Goal: Information Seeking & Learning: Learn about a topic

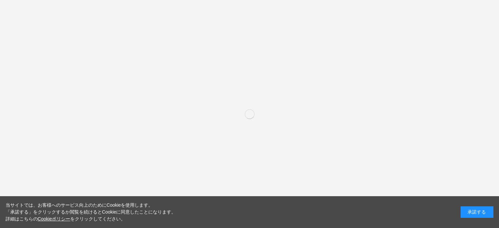
click at [484, 215] on div "承諾する" at bounding box center [476, 211] width 33 height 11
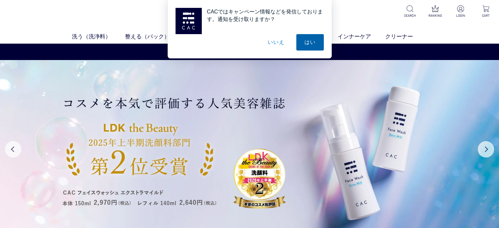
click at [311, 43] on button "はい" at bounding box center [310, 42] width 28 height 16
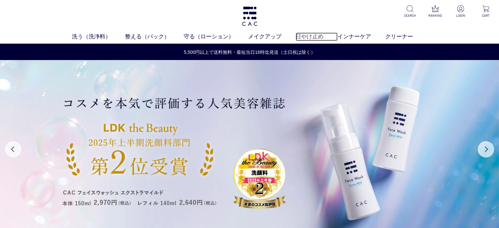
click at [313, 39] on link "日やけ止め" at bounding box center [316, 36] width 42 height 9
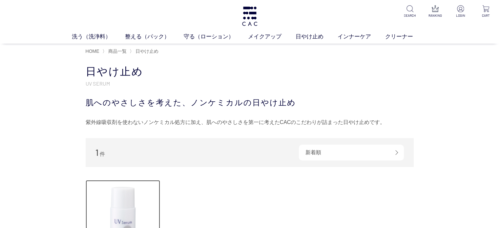
click at [128, 198] on img at bounding box center [123, 217] width 75 height 75
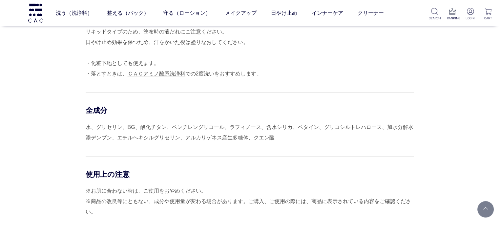
scroll to position [656, 0]
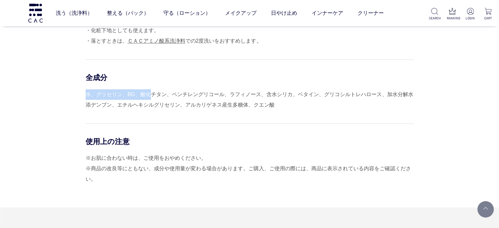
drag, startPoint x: 86, startPoint y: 93, endPoint x: 151, endPoint y: 93, distance: 64.6
click at [151, 93] on div "水、グリセリン、BG、酸化チタン、ペンチレングリコール、ラフィノース、含水シリカ、ベタイン、グリコシルトレハロース、加水分解水添デンブン、エチルヘキシルグリセ…" at bounding box center [250, 99] width 328 height 21
click at [86, 94] on div "使用方法 容器を軽く振ってから適量を手にとり、スキンケアなどで整えたお肌にムラのないようなじませてください。 ※顔への使用の場合、10円硬貨大程度の量が目安で…" at bounding box center [250, 82] width 328 height 250
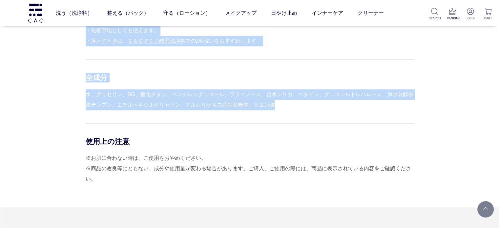
drag, startPoint x: 285, startPoint y: 101, endPoint x: 153, endPoint y: 96, distance: 131.5
click at [86, 96] on div "使用方法 容器を軽く振ってから適量を手にとり、スキンケアなどで整えたお肌にムラのないようなじませてください。 ※顔への使用の場合、10円硬貨大程度の量が目安で…" at bounding box center [250, 82] width 328 height 250
click at [173, 96] on div "水、グリセリン、BG、酸化チタン、ペンチレングリコール、ラフィノース、含水シリカ、ベタイン、グリコシルトレハロース、加水分解水添デンブン、エチルヘキシルグリセ…" at bounding box center [250, 99] width 328 height 21
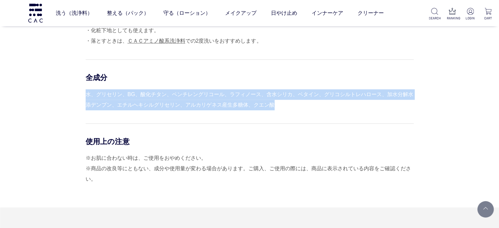
drag, startPoint x: 282, startPoint y: 104, endPoint x: 87, endPoint y: 94, distance: 195.3
click at [87, 94] on div "水、グリセリン、BG、酸化チタン、ペンチレングリコール、ラフィノース、含水シリカ、ベタイン、グリコシルトレハロース、加水分解水添デンブン、エチルヘキシルグリセ…" at bounding box center [250, 99] width 328 height 21
click at [156, 98] on div "水、グリセリン、BG、酸化チタン、ペンチレングリコール、ラフィノース、含水シリカ、ベタイン、グリコシルトレハロース、加水分解水添デンブン、エチルヘキシルグリセ…" at bounding box center [250, 99] width 328 height 21
click at [271, 108] on div "水、グリセリン、BG、酸化チタン、ペンチレングリコール、ラフィノース、含水シリカ、ベタイン、グリコシルトレハロース、加水分解水添デンブン、エチルヘキシルグリセ…" at bounding box center [250, 99] width 328 height 21
click at [278, 106] on div "水、グリセリン、BG、酸化チタン、ペンチレングリコール、ラフィノース、含水シリカ、ベタイン、グリコシルトレハロース、加水分解水添デンブン、エチルヘキシルグリセ…" at bounding box center [250, 99] width 328 height 21
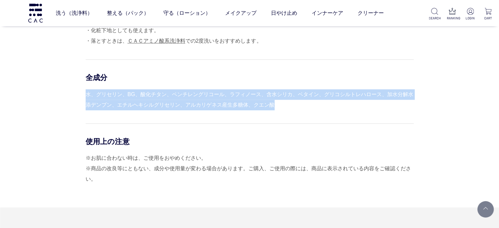
drag, startPoint x: 275, startPoint y: 105, endPoint x: 94, endPoint y: 97, distance: 181.4
click at [87, 94] on div "水、グリセリン、BG、酸化チタン、ペンチレングリコール、ラフィノース、含水シリカ、ベタイン、グリコシルトレハロース、加水分解水添デンブン、エチルヘキシルグリセ…" at bounding box center [250, 99] width 328 height 21
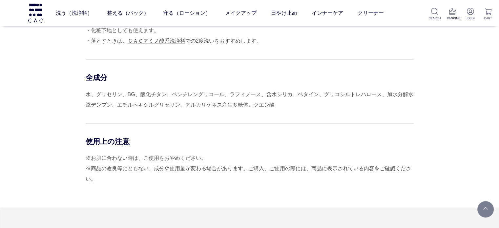
click at [187, 159] on div "※お肌に合わない時は、ご使用をおやめください。 ※商品の改良等にともない、成分や使用量が変わる場合があります。ご購入、ご使用の際には、商品に表示されている内容…" at bounding box center [250, 168] width 328 height 31
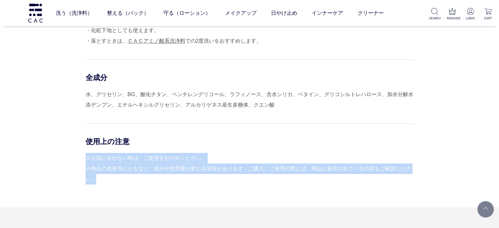
drag, startPoint x: 103, startPoint y: 181, endPoint x: 87, endPoint y: 157, distance: 28.6
click at [87, 157] on div "※お肌に合わない時は、ご使用をおやめください。 ※商品の改良等にともない、成分や使用量が変わる場合があります。ご購入、ご使用の際には、商品に表示されている内容…" at bounding box center [250, 168] width 328 height 31
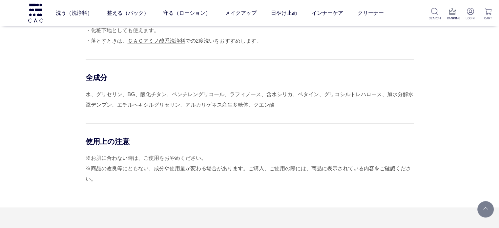
click at [276, 102] on div "水、グリセリン、BG、酸化チタン、ペンチレングリコール、ラフィノース、含水シリカ、ベタイン、グリコシルトレハロース、加水分解水添デンブン、エチルヘキシルグリセ…" at bounding box center [250, 99] width 328 height 21
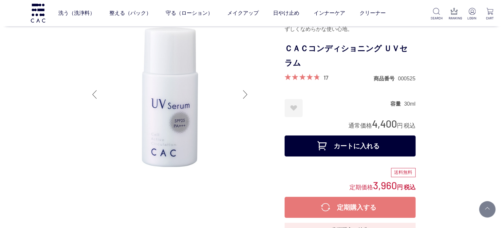
scroll to position [0, 0]
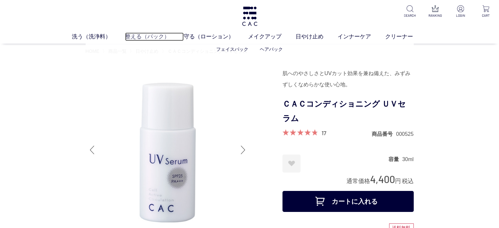
click at [151, 33] on link "整える（パック）" at bounding box center [154, 36] width 59 height 9
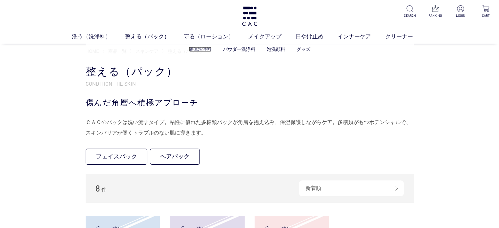
click at [195, 48] on link "液体洗浄料" at bounding box center [199, 49] width 23 height 5
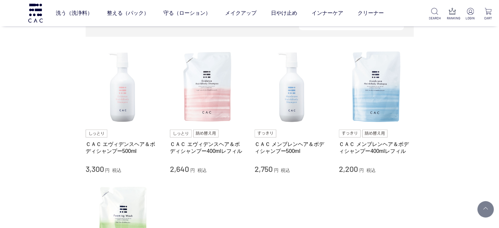
scroll to position [66, 0]
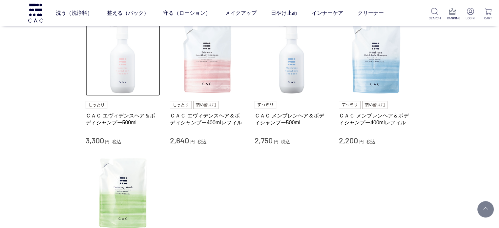
click at [132, 76] on img at bounding box center [123, 58] width 75 height 75
